Goal: Navigation & Orientation: Find specific page/section

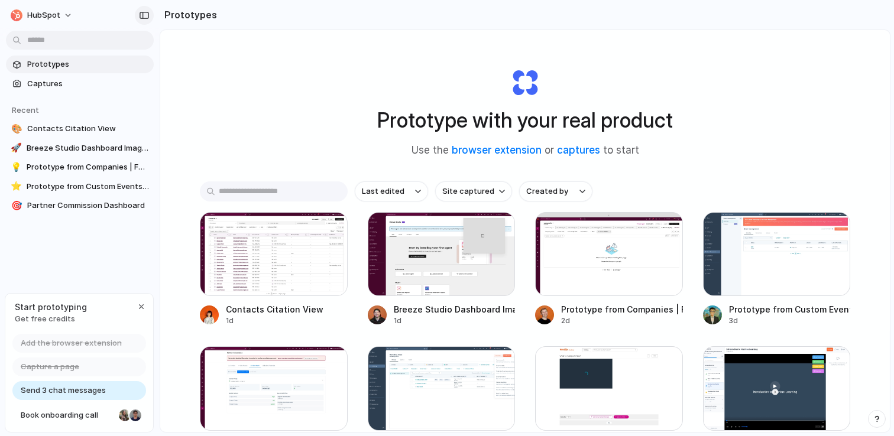
click at [141, 17] on div "button" at bounding box center [144, 15] width 11 height 8
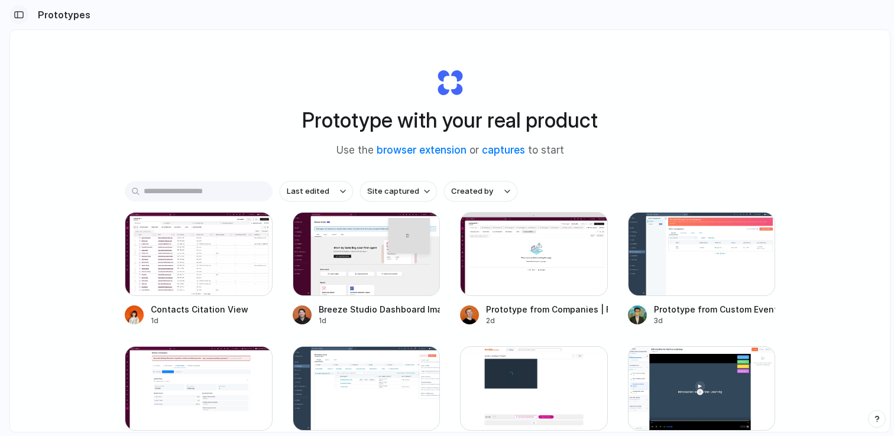
click at [15, 11] on div "button" at bounding box center [19, 15] width 11 height 8
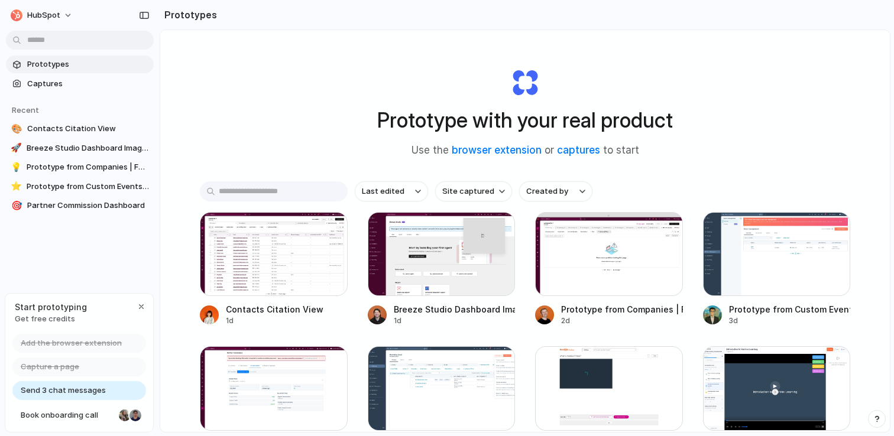
drag, startPoint x: 703, startPoint y: 170, endPoint x: 429, endPoint y: 119, distance: 279.5
click at [429, 119] on div "Prototype with your real product Use the browser extension or captures to start" at bounding box center [524, 108] width 473 height 128
